Goal: Task Accomplishment & Management: Complete application form

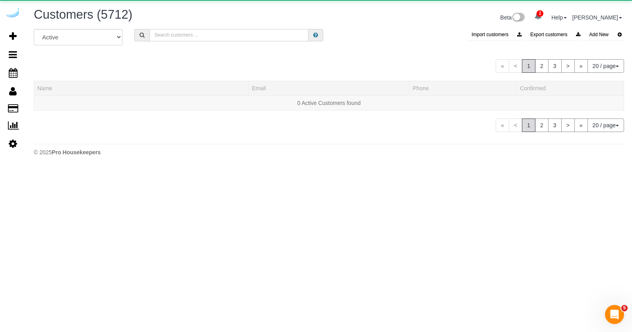
click at [178, 38] on input "text" at bounding box center [228, 35] width 159 height 12
paste input "Strategic Properties"
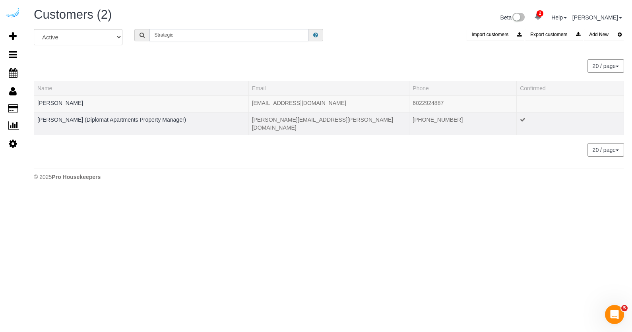
type input "Strategic"
click at [142, 124] on div at bounding box center [141, 125] width 208 height 2
click at [142, 120] on link "Meredith Foerster (Diplomat Apartments Property Manager)" at bounding box center [111, 119] width 149 height 6
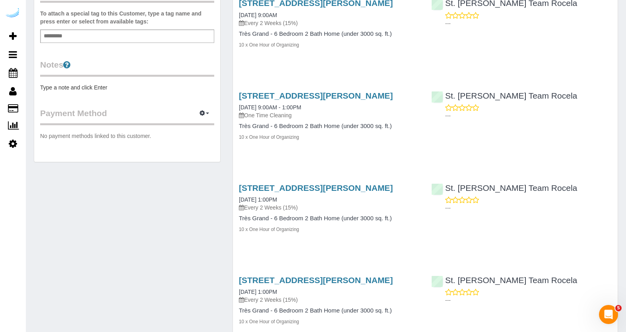
scroll to position [255, 0]
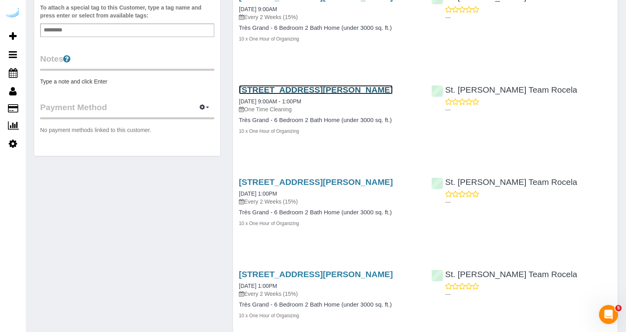
click at [277, 94] on link "3530 Miami Street, Common Areas, St. Louis, MO 63118" at bounding box center [316, 89] width 154 height 9
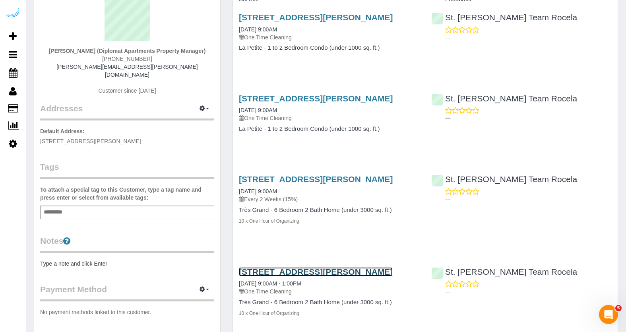
scroll to position [0, 0]
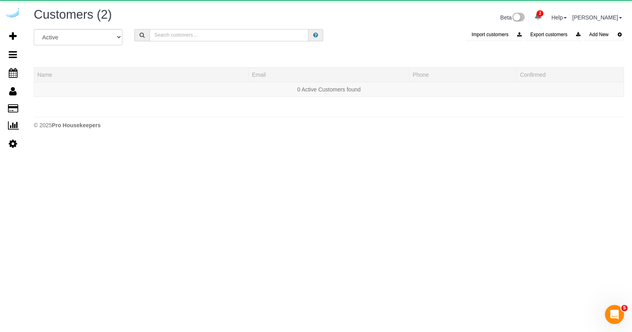
click at [179, 36] on input "text" at bounding box center [228, 35] width 159 height 12
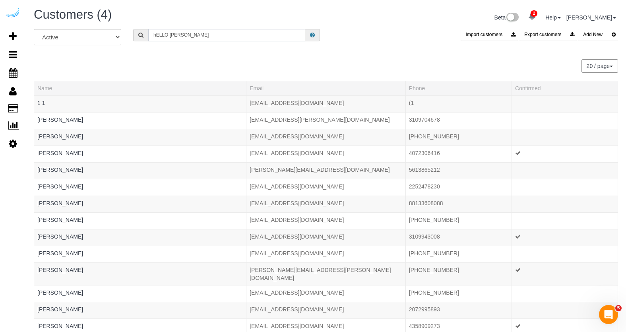
type input "Hello Alfred"
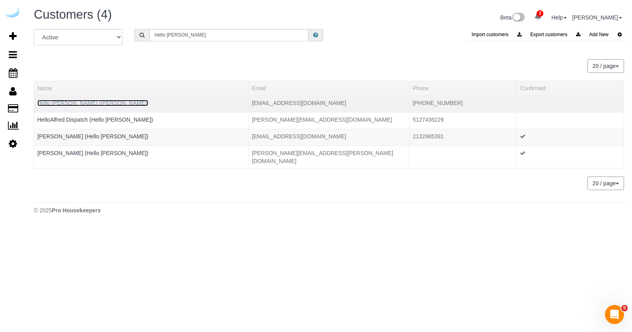
click at [75, 103] on link "Hello Alfred (Alfred)" at bounding box center [92, 103] width 111 height 6
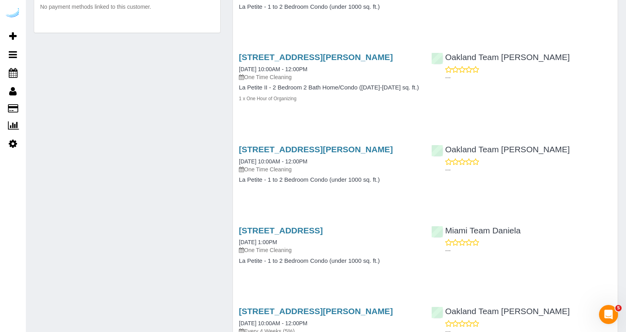
scroll to position [374, 0]
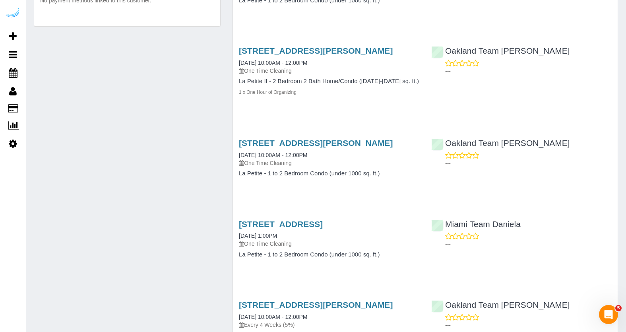
drag, startPoint x: 335, startPoint y: 97, endPoint x: 234, endPoint y: 90, distance: 101.2
click at [234, 90] on div "1340 4th Avenue, Unit 4808 (Anubhav Singh), Seattle, WA 98101 09/11/2025 10:00A…" at bounding box center [329, 75] width 192 height 72
drag, startPoint x: 317, startPoint y: 202, endPoint x: 229, endPoint y: 187, distance: 89.0
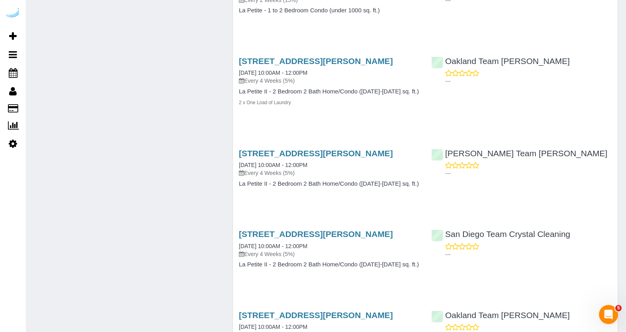
scroll to position [748, 0]
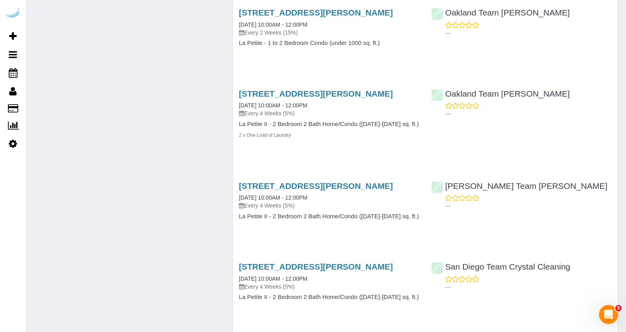
drag, startPoint x: 316, startPoint y: 231, endPoint x: 227, endPoint y: 160, distance: 113.7
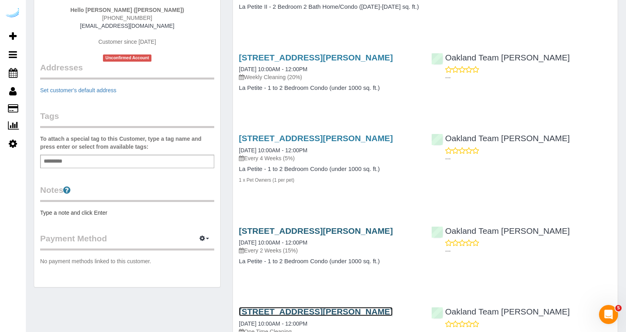
scroll to position [0, 0]
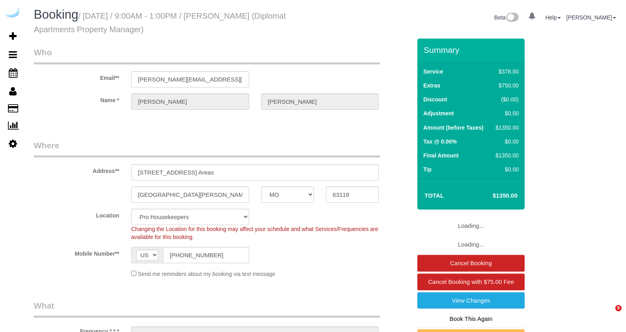
select select "MO"
select select "5"
select select "number:9"
click at [298, 24] on h1 "Booking / [DATE] / 9:00AM - 1:00PM / [PERSON_NAME] (Diplomat Apartments Propert…" at bounding box center [177, 21] width 286 height 27
click at [214, 169] on input "[STREET_ADDRESS] Areas" at bounding box center [255, 172] width 248 height 16
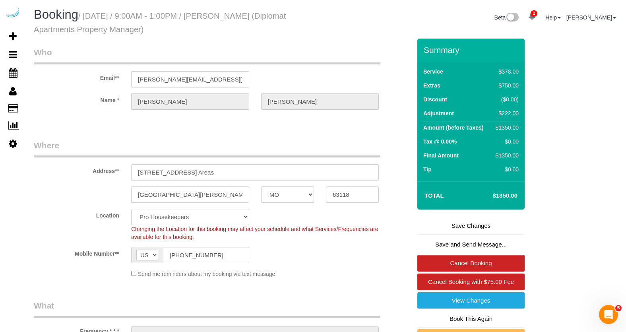
click at [214, 169] on input "[STREET_ADDRESS] Areas" at bounding box center [255, 172] width 248 height 16
click at [214, 169] on input "3530 Miami street, Common Areas" at bounding box center [255, 172] width 248 height 16
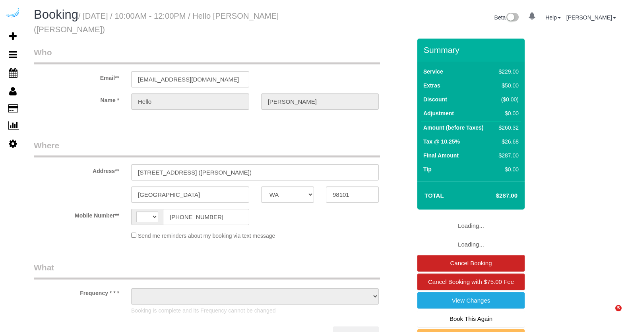
select select "WA"
select select "string:[GEOGRAPHIC_DATA]"
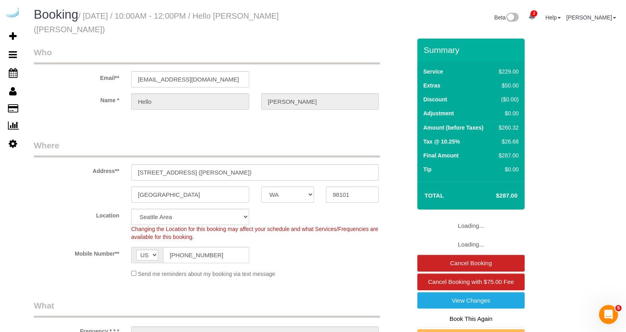
select select "4"
select select "number:9"
select select "object:856"
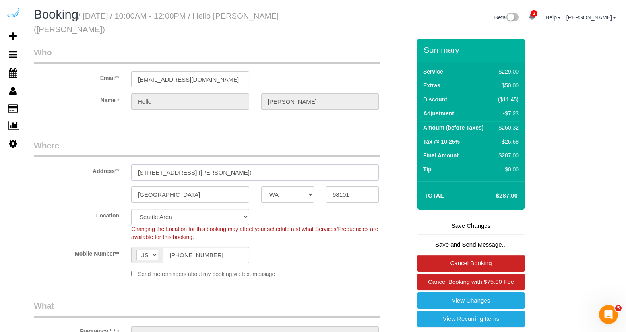
click at [194, 164] on input "1340 4th Avenue, 5407 (Christopher Allen)" at bounding box center [255, 172] width 248 height 16
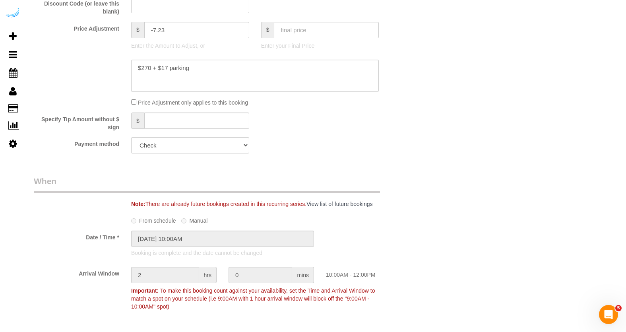
scroll to position [883, 0]
drag, startPoint x: 194, startPoint y: 59, endPoint x: 160, endPoint y: 60, distance: 33.4
click at [160, 60] on textarea at bounding box center [255, 75] width 248 height 33
drag, startPoint x: 196, startPoint y: 63, endPoint x: 186, endPoint y: 58, distance: 11.7
click at [196, 63] on textarea at bounding box center [255, 75] width 248 height 33
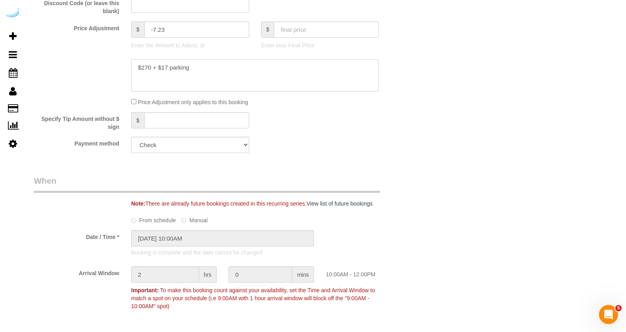
click at [184, 59] on textarea at bounding box center [255, 75] width 248 height 33
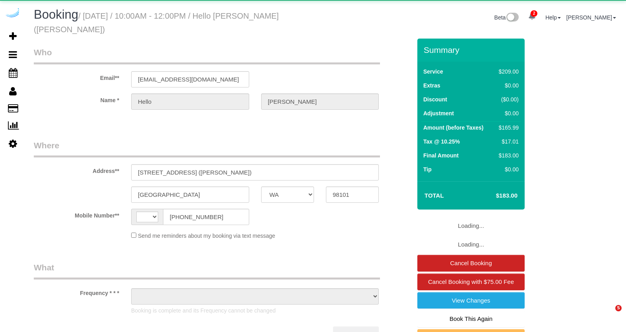
select select "WA"
select select "string:US"
select select "4"
select select "number:9"
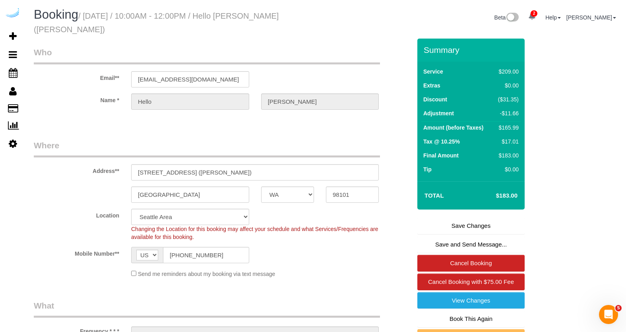
select select "object:856"
click at [163, 165] on input "1340 4th Avenue, Unit 4509 (Patrick Larson)" at bounding box center [255, 172] width 248 height 16
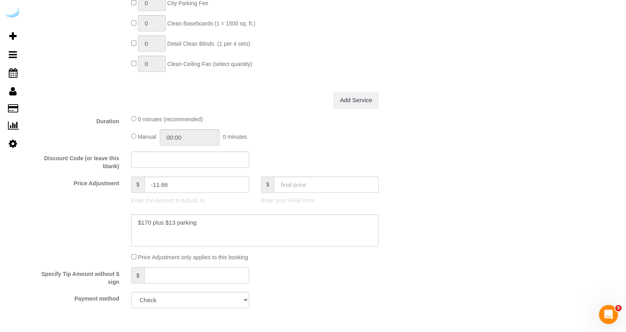
scroll to position [757, 0]
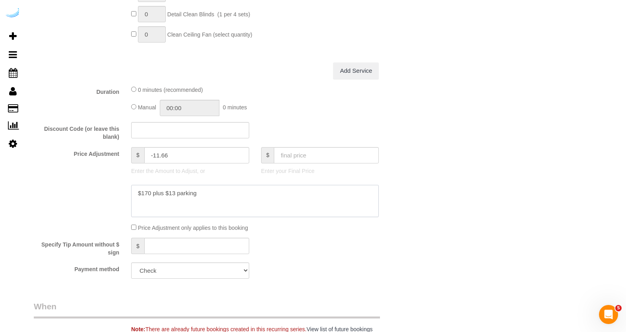
click at [172, 185] on textarea at bounding box center [255, 201] width 248 height 33
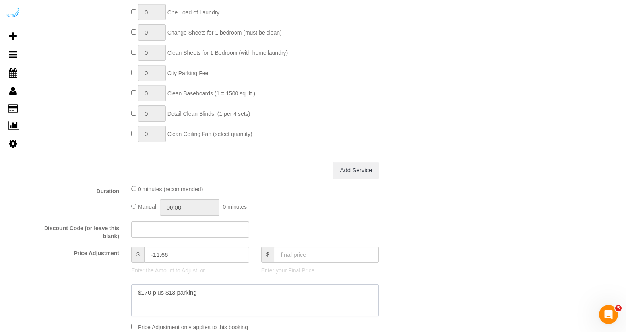
scroll to position [0, 0]
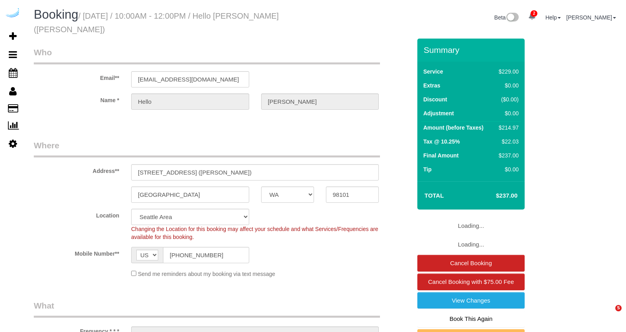
select select "WA"
select select "object:725"
select select "4"
select select "number:9"
click at [187, 164] on input "1340 4th Avenue, Unit 5505 (Mark Perrin)" at bounding box center [255, 172] width 248 height 16
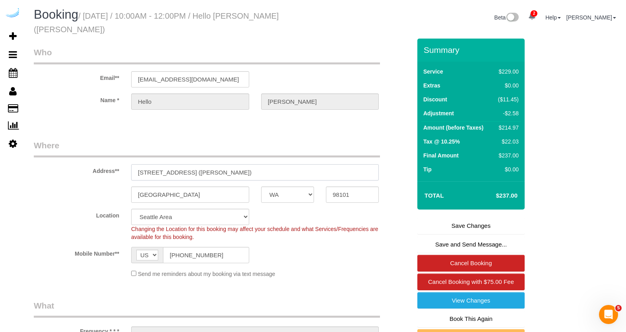
click at [187, 164] on input "1340 4th Avenue, Unit 5505 (Mark Perrin)" at bounding box center [255, 172] width 248 height 16
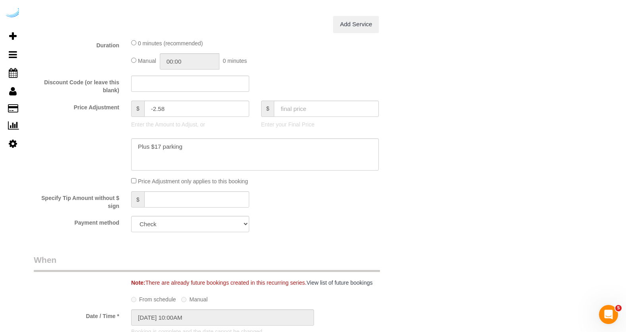
scroll to position [804, 0]
click at [173, 138] on textarea at bounding box center [255, 154] width 248 height 33
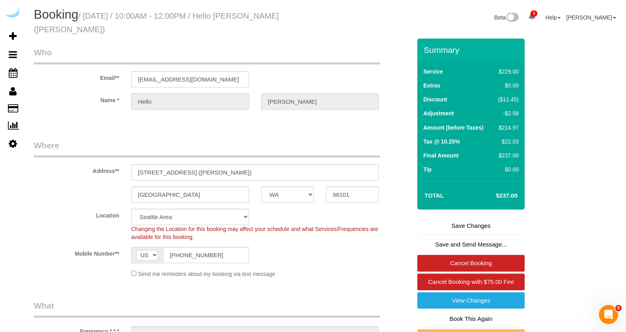
scroll to position [2, 0]
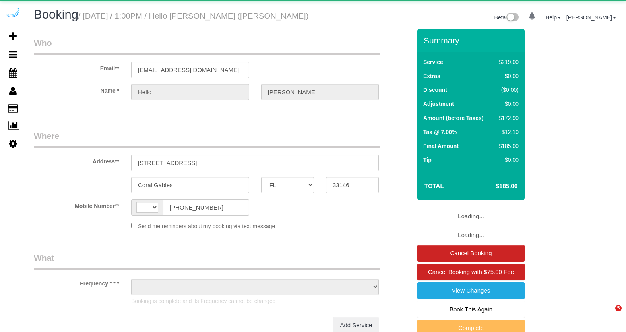
select select "FL"
select select "string:[GEOGRAPHIC_DATA]"
select select "object:630"
select select "number:9"
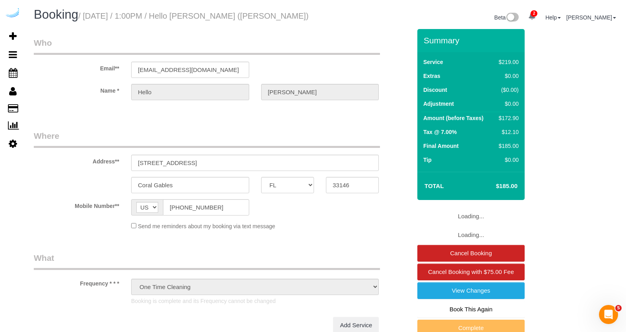
select select "object:830"
select select "4"
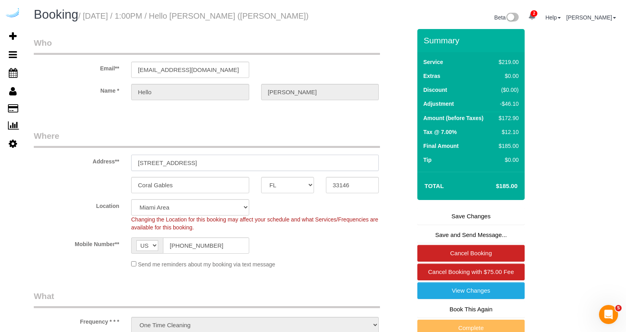
click at [187, 168] on input "[STREET_ADDRESS]" at bounding box center [255, 163] width 248 height 16
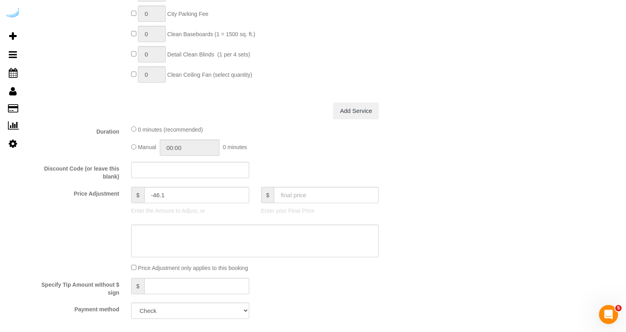
scroll to position [729, 0]
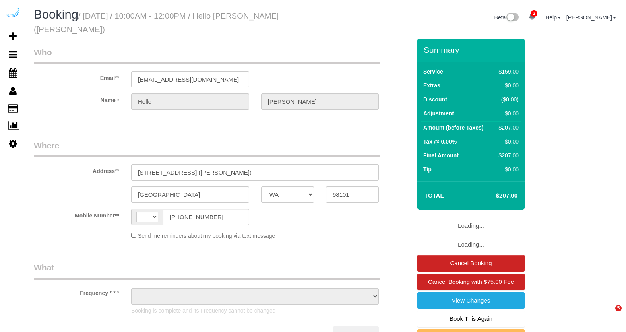
select select "WA"
select select "object:392"
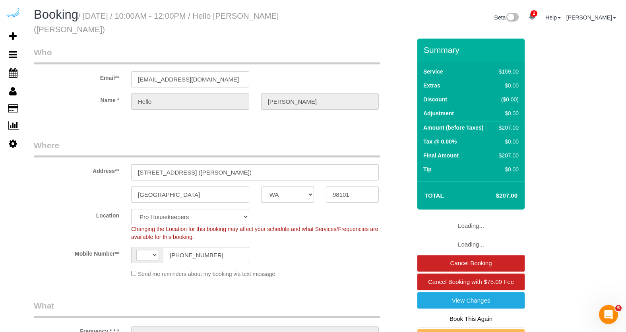
select select "string:[GEOGRAPHIC_DATA]"
select select "4"
select select "number:9"
click at [180, 164] on input "1340 4th Avenue, Unit 4208 (Matthew Taylor)" at bounding box center [255, 172] width 248 height 16
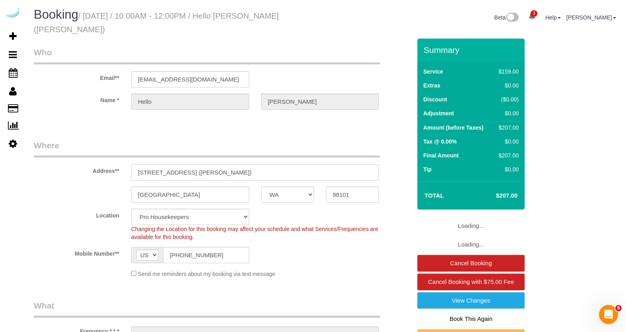
click at [180, 164] on input "1340 4th Avenue, Unit 4208 (Matthew Taylor)" at bounding box center [255, 172] width 248 height 16
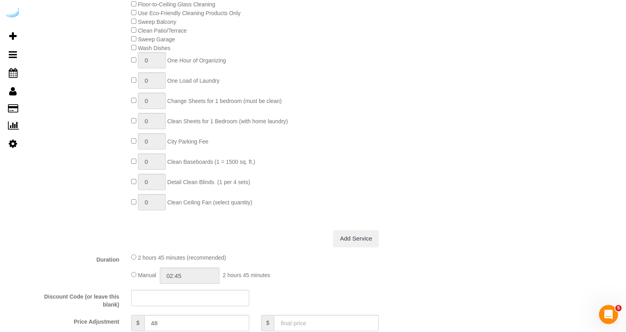
scroll to position [742, 0]
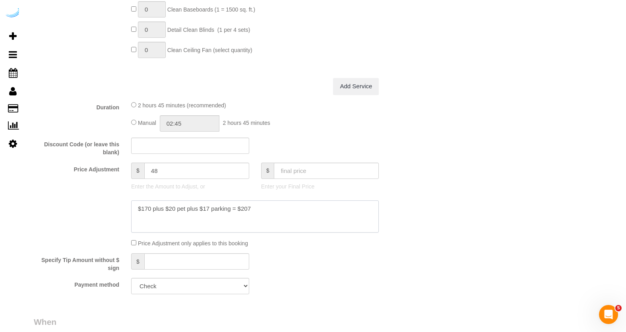
click at [217, 200] on textarea at bounding box center [255, 216] width 248 height 33
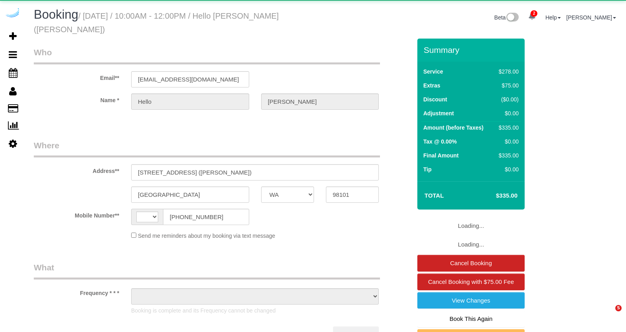
select select "WA"
select select "number:9"
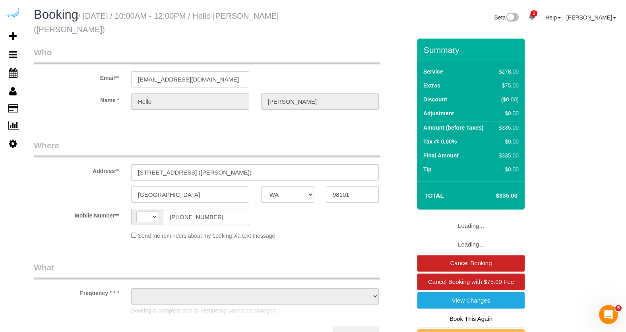
select select "object:429"
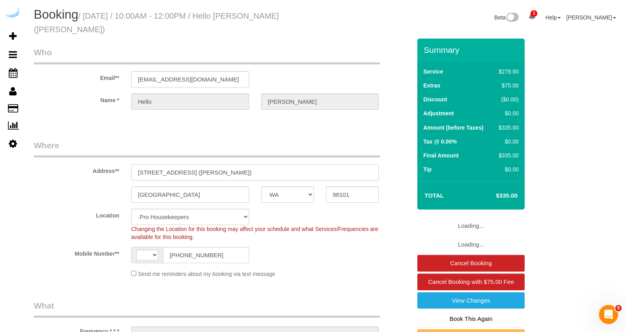
click at [183, 165] on input "[STREET_ADDRESS] ([PERSON_NAME])" at bounding box center [255, 172] width 248 height 16
select select "string:[GEOGRAPHIC_DATA]"
select select "object:1152"
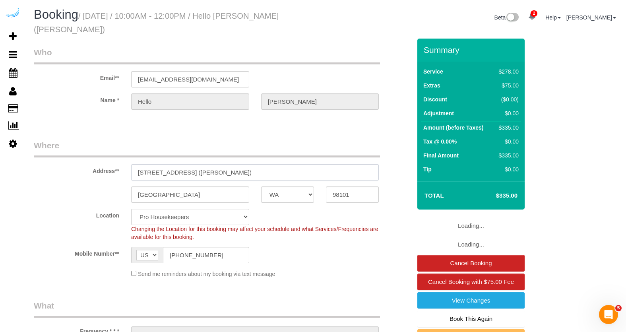
select select "5"
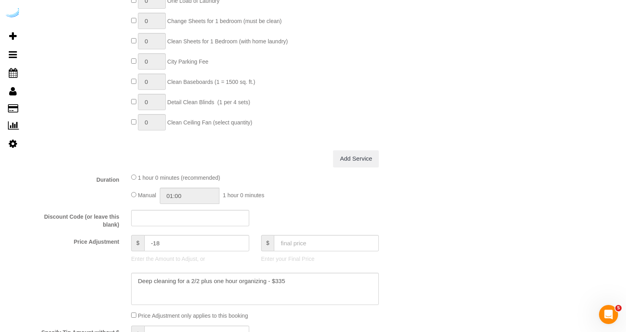
scroll to position [697, 0]
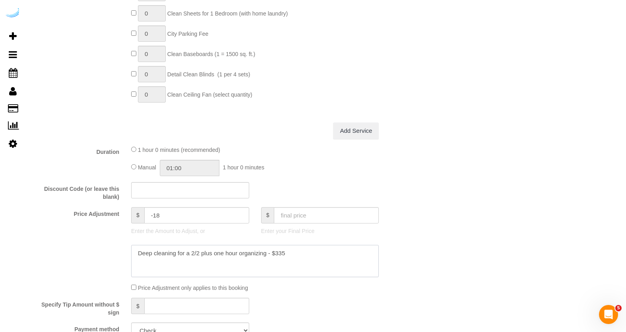
click at [190, 245] on textarea at bounding box center [255, 261] width 248 height 33
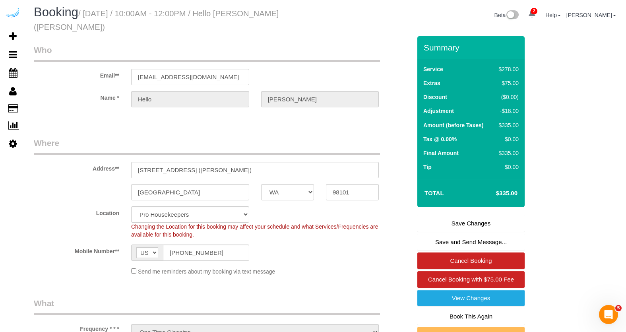
scroll to position [0, 0]
